Goal: Find specific page/section: Find specific page/section

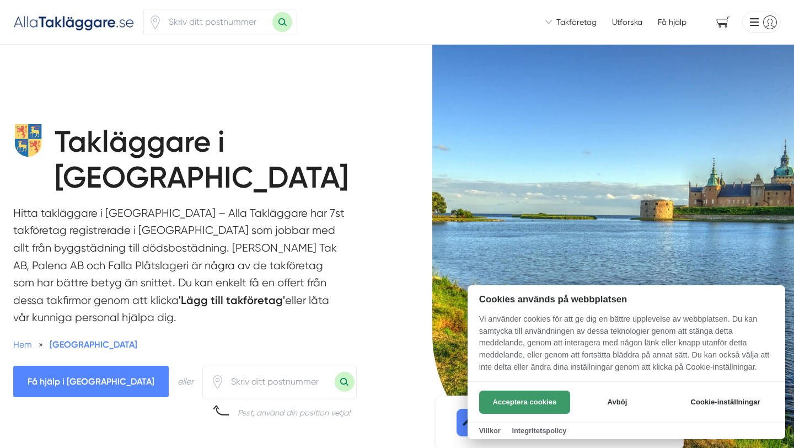
click at [520, 405] on button "Acceptera cookies" at bounding box center [524, 402] width 91 height 23
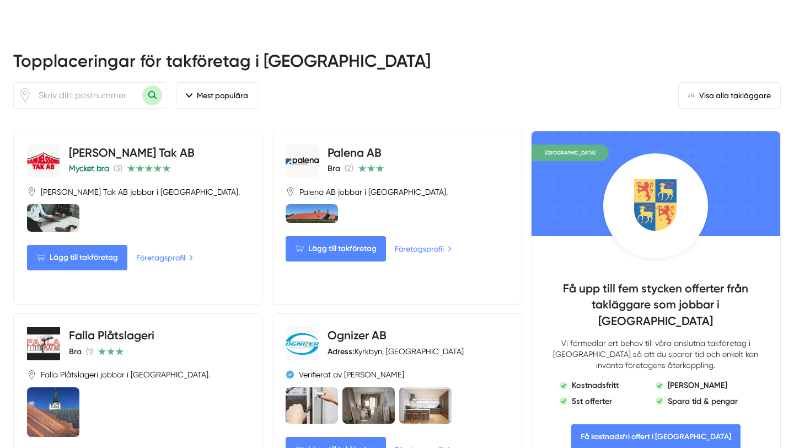
scroll to position [489, 0]
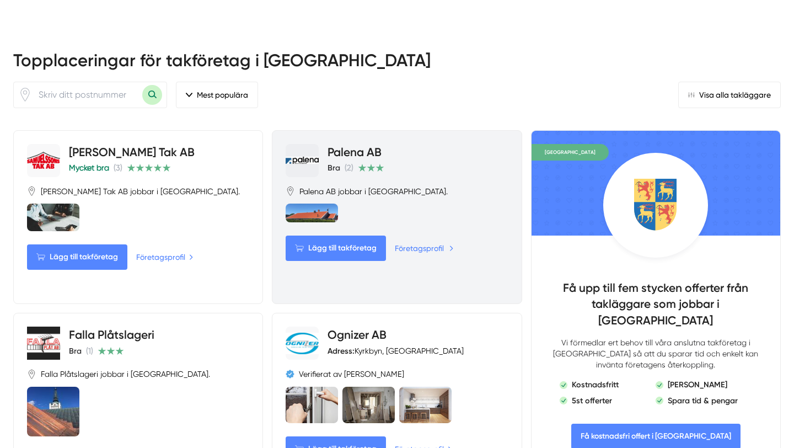
click at [423, 242] on link "Företagsprofil" at bounding box center [424, 248] width 59 height 12
click at [414, 242] on link "Företagsprofil" at bounding box center [424, 248] width 59 height 12
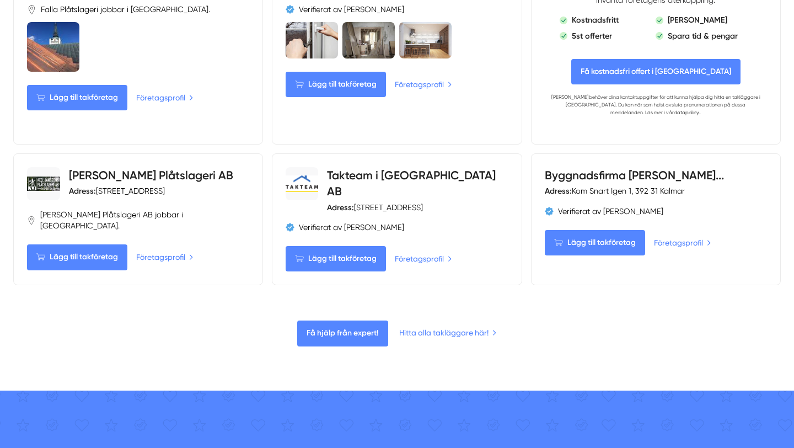
scroll to position [0, 0]
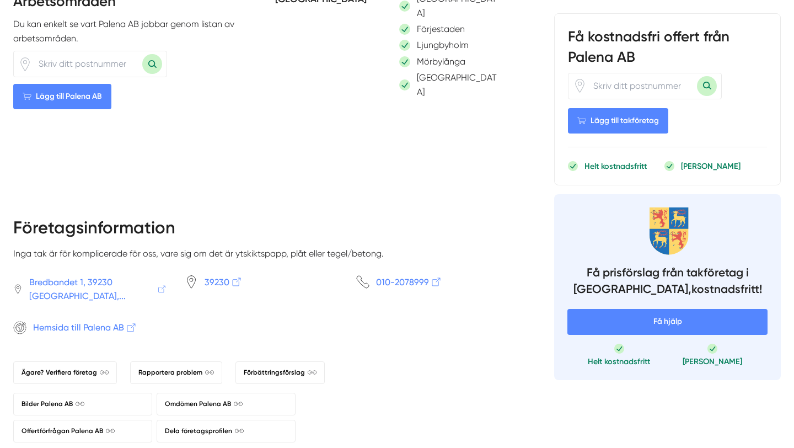
scroll to position [800, 0]
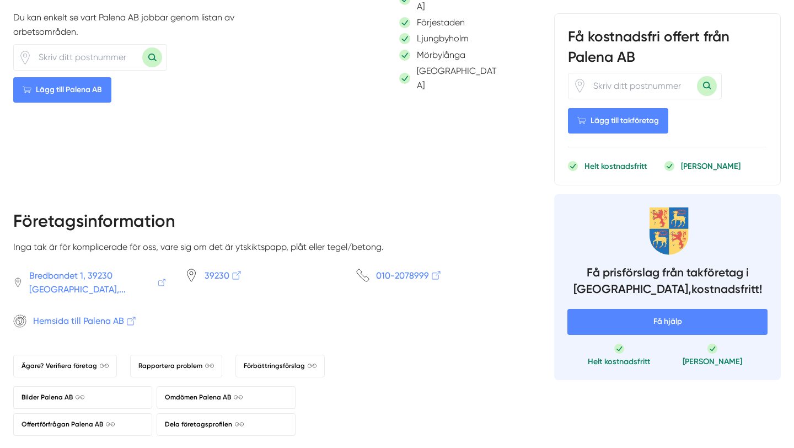
click at [106, 314] on span "Hemsida till Palena AB" at bounding box center [85, 321] width 104 height 14
